Goal: Communication & Community: Answer question/provide support

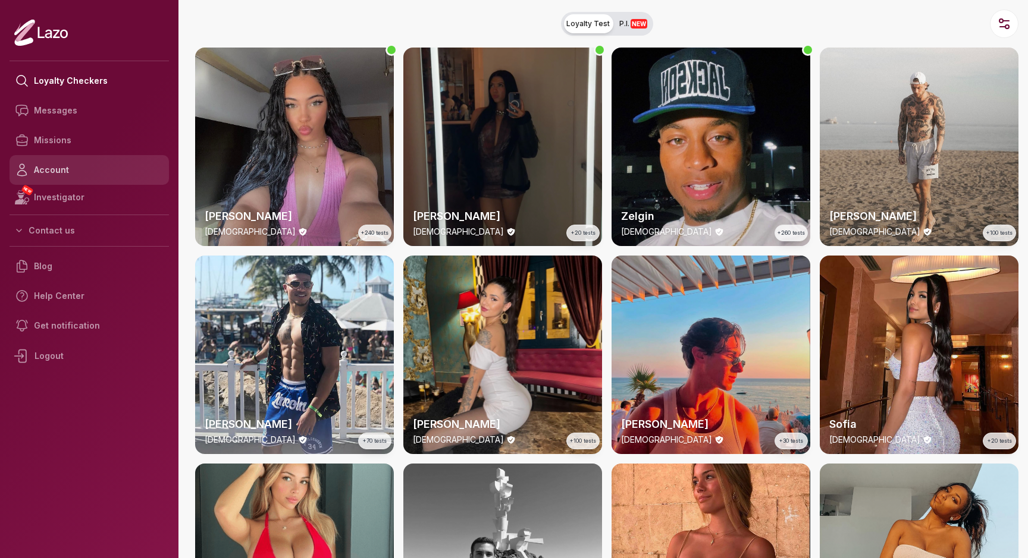
click at [49, 168] on link "Account" at bounding box center [89, 170] width 159 height 30
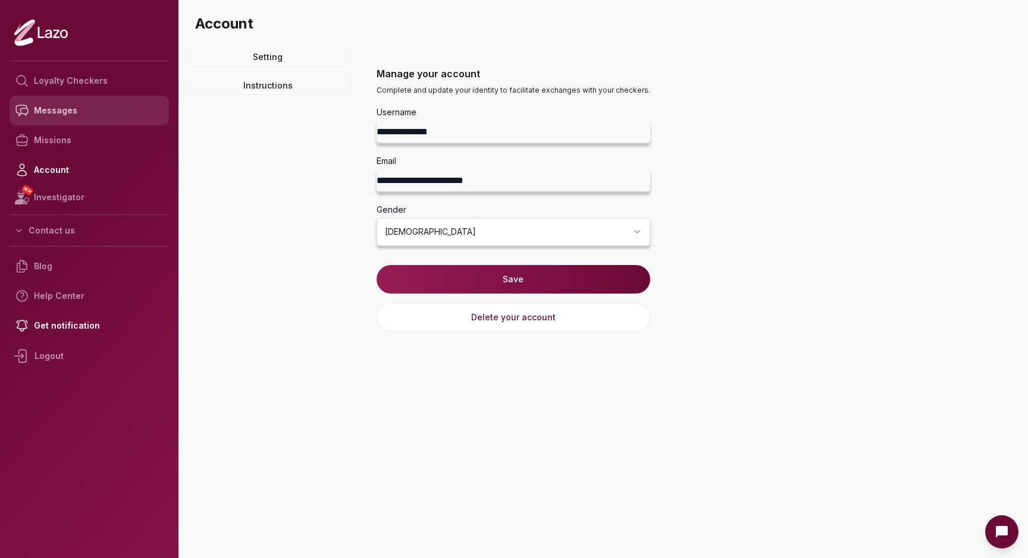
click at [87, 107] on link "Messages" at bounding box center [89, 111] width 159 height 30
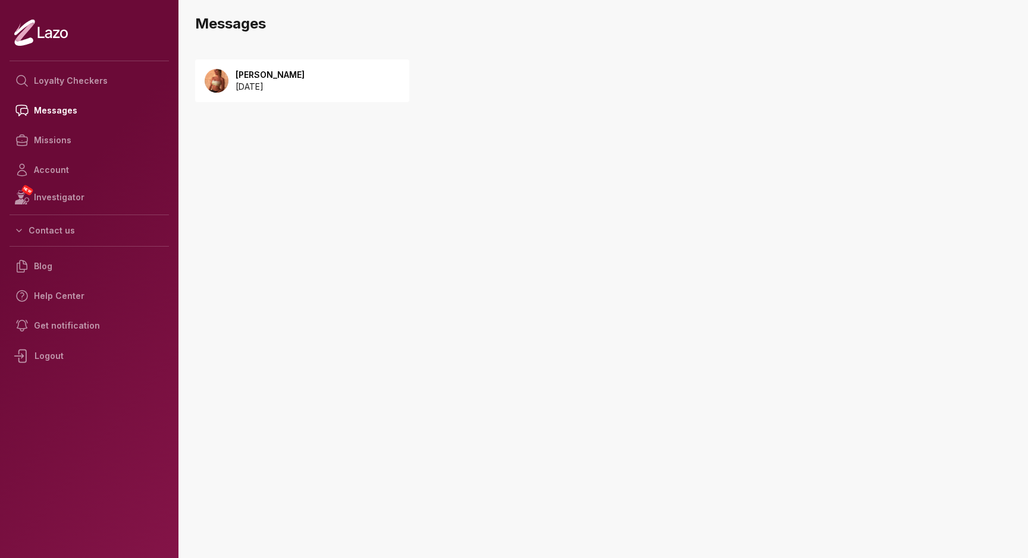
click at [286, 83] on p "2025 October 08" at bounding box center [269, 87] width 69 height 12
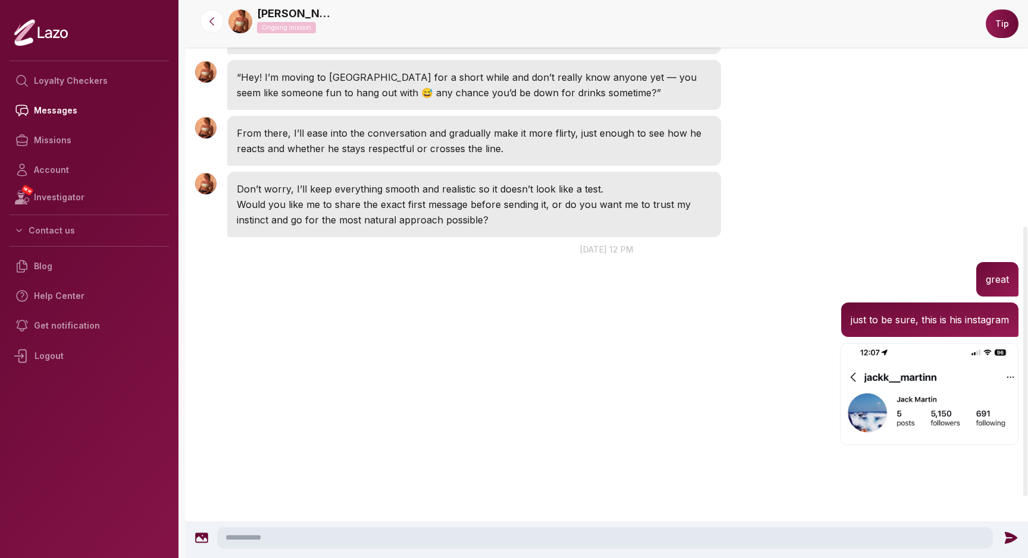
scroll to position [468, 0]
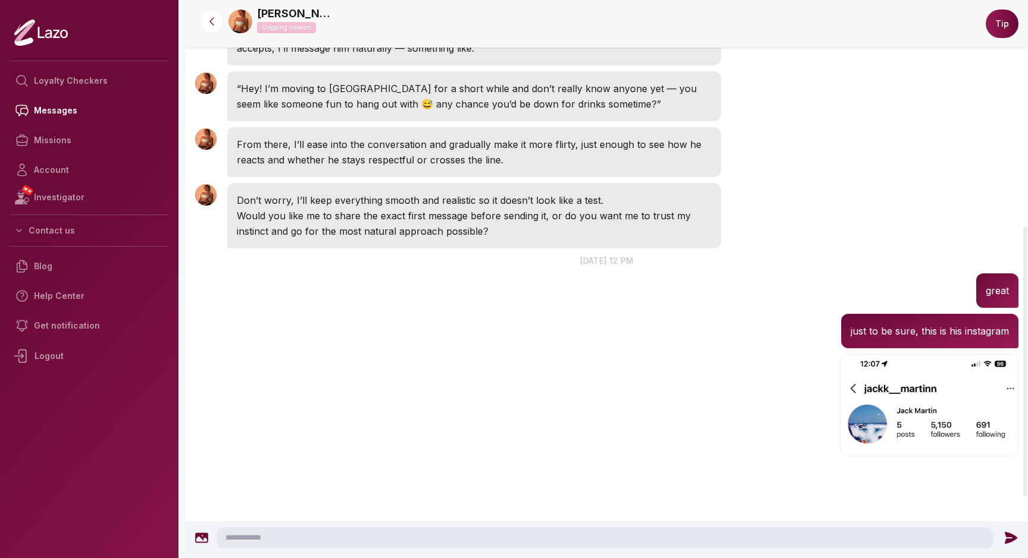
click at [346, 539] on textarea at bounding box center [604, 537] width 775 height 21
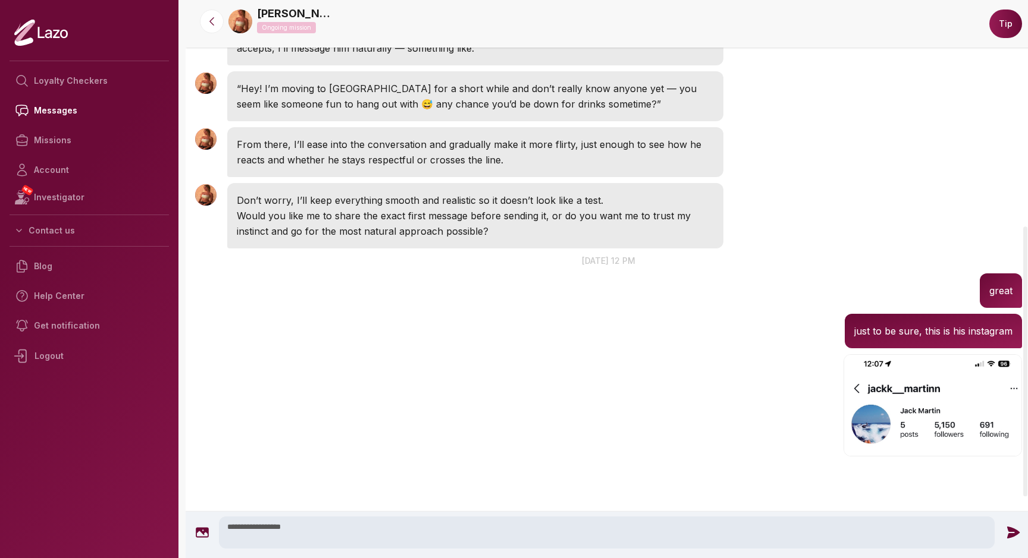
type textarea "**********"
click at [1014, 533] on icon at bounding box center [1013, 533] width 12 height 12
